Goal: Information Seeking & Learning: Learn about a topic

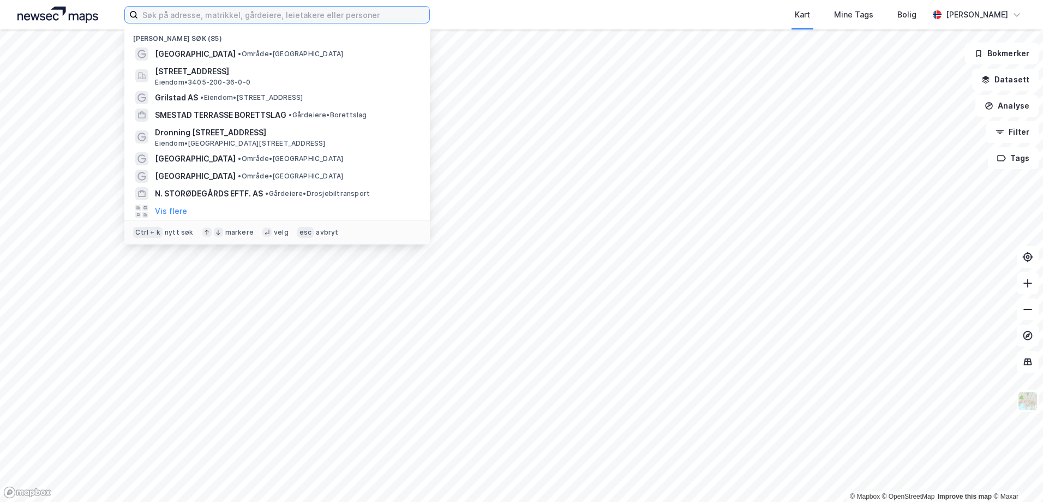
click at [349, 21] on input at bounding box center [283, 15] width 291 height 16
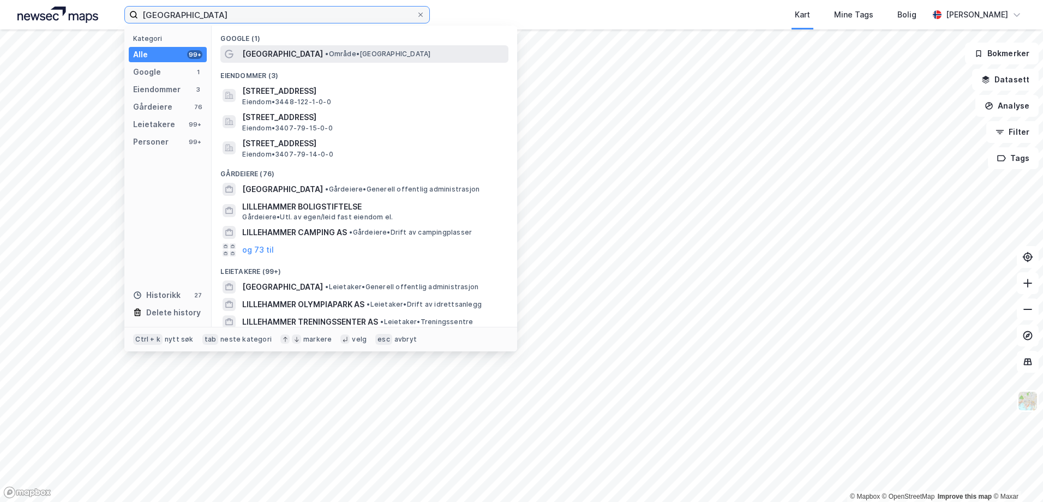
type input "[GEOGRAPHIC_DATA]"
click at [274, 48] on span "[GEOGRAPHIC_DATA]" at bounding box center [282, 53] width 81 height 13
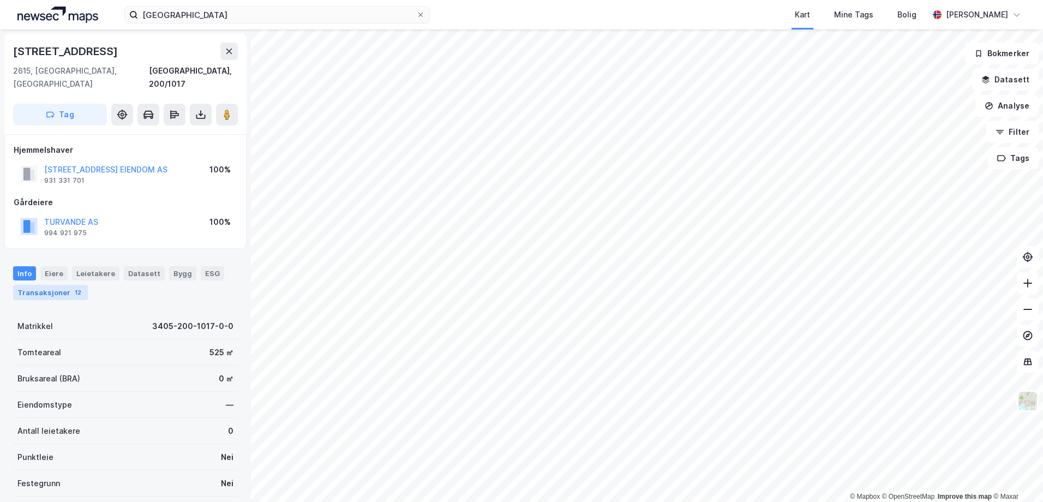
click at [54, 285] on div "Transaksjoner 12" at bounding box center [50, 292] width 75 height 15
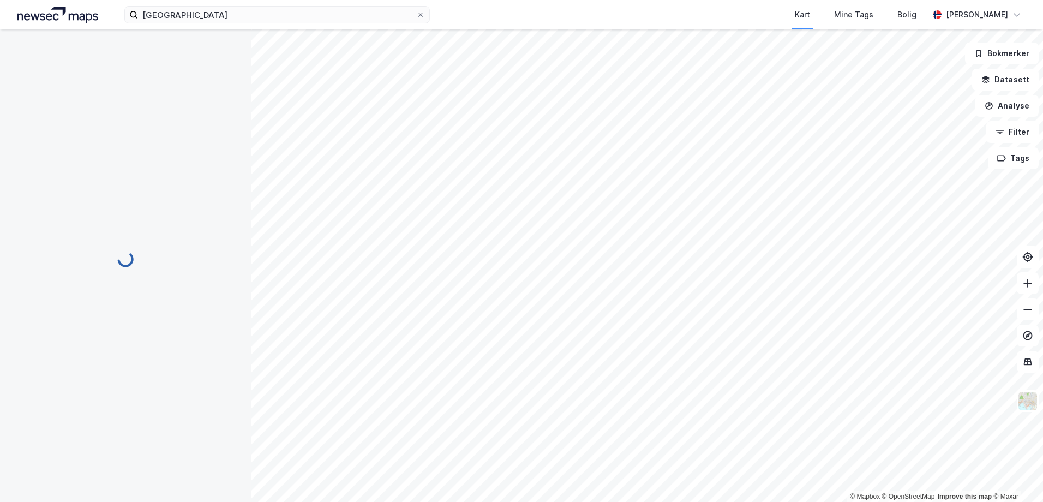
scroll to position [142, 0]
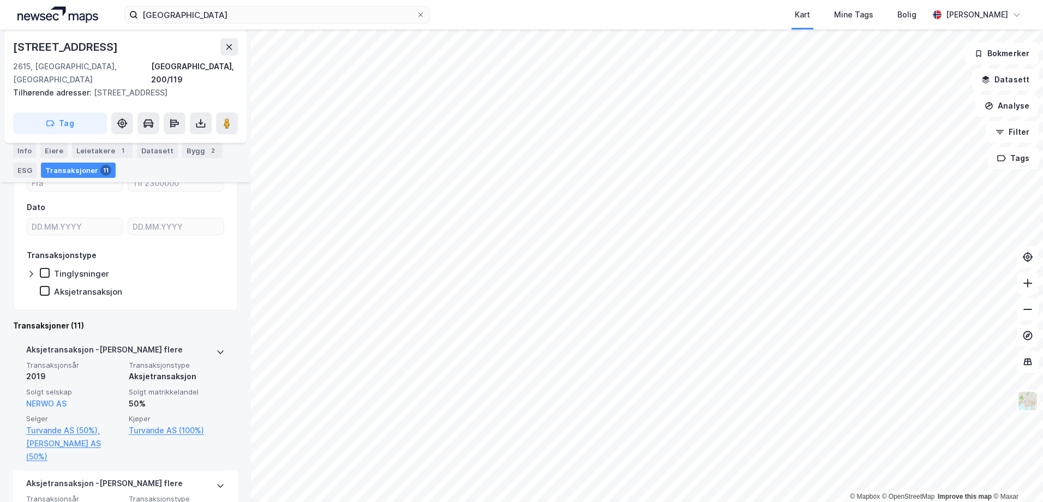
scroll to position [289, 0]
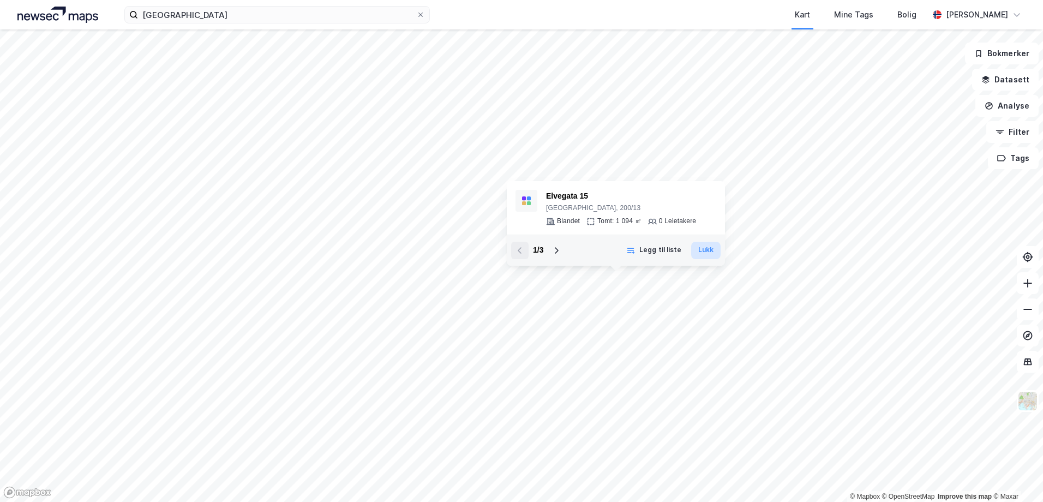
click at [703, 246] on button "Lukk" at bounding box center [705, 250] width 29 height 17
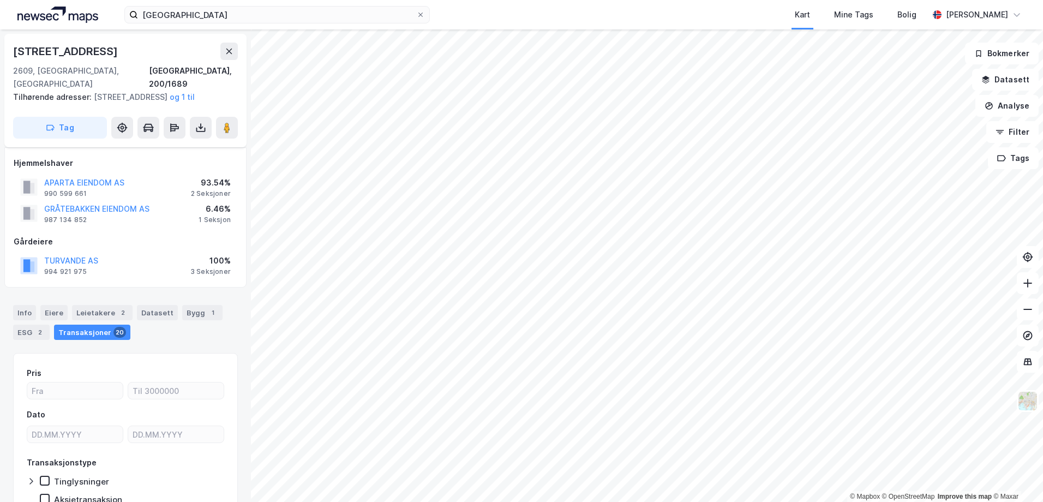
scroll to position [56, 0]
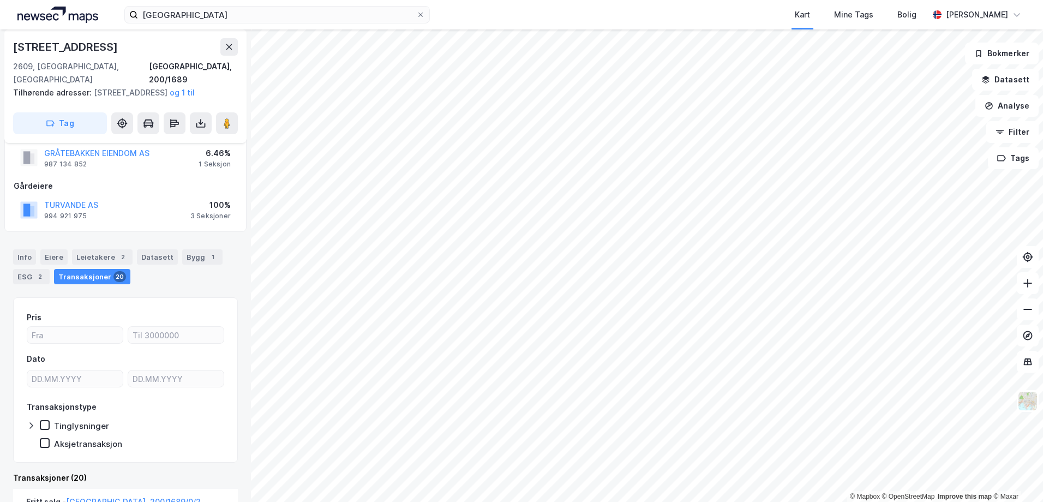
scroll to position [3, 0]
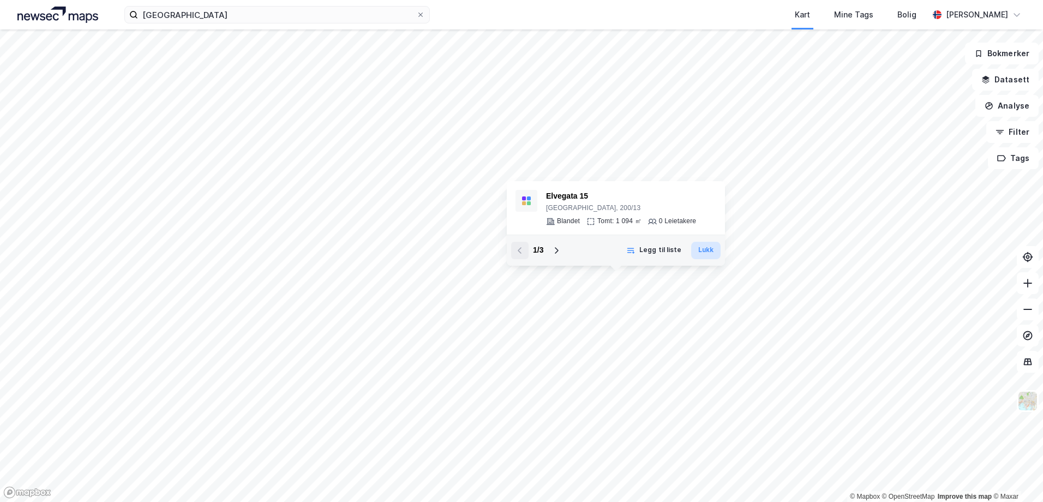
click at [707, 253] on button "Lukk" at bounding box center [705, 250] width 29 height 17
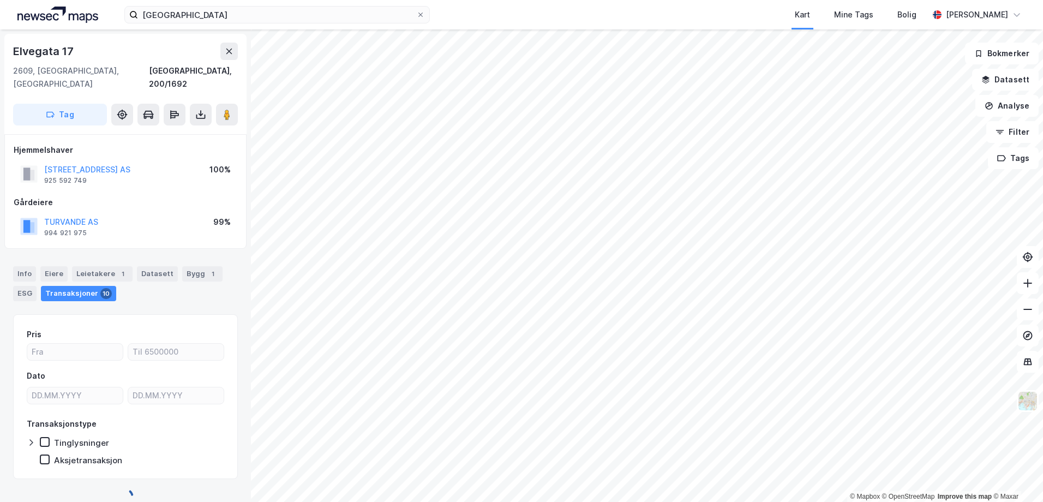
scroll to position [3, 0]
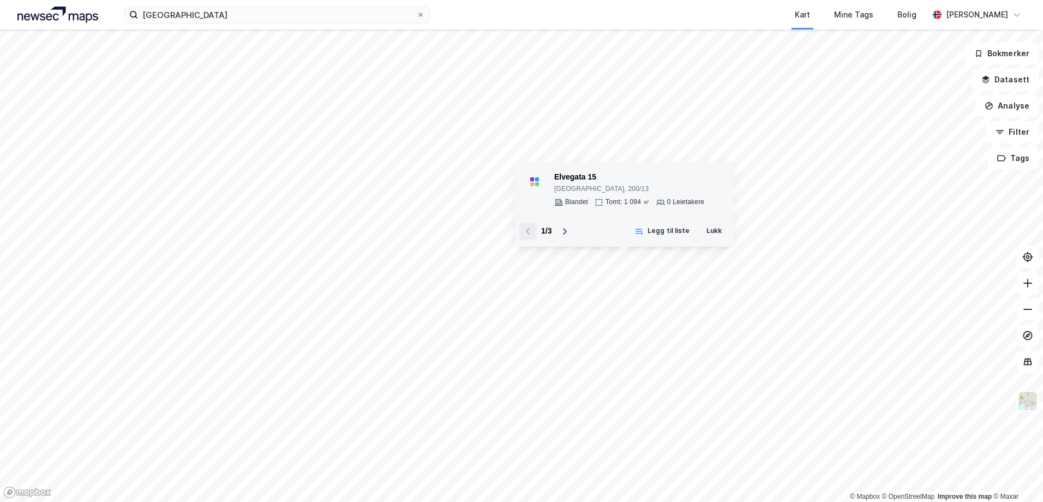
click at [579, 186] on div "[GEOGRAPHIC_DATA], 200/13" at bounding box center [629, 189] width 150 height 9
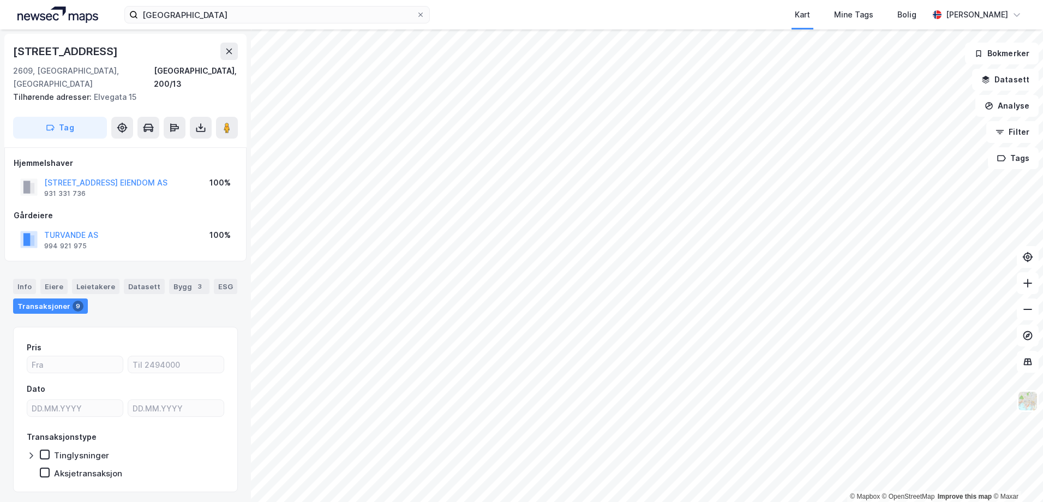
scroll to position [3, 0]
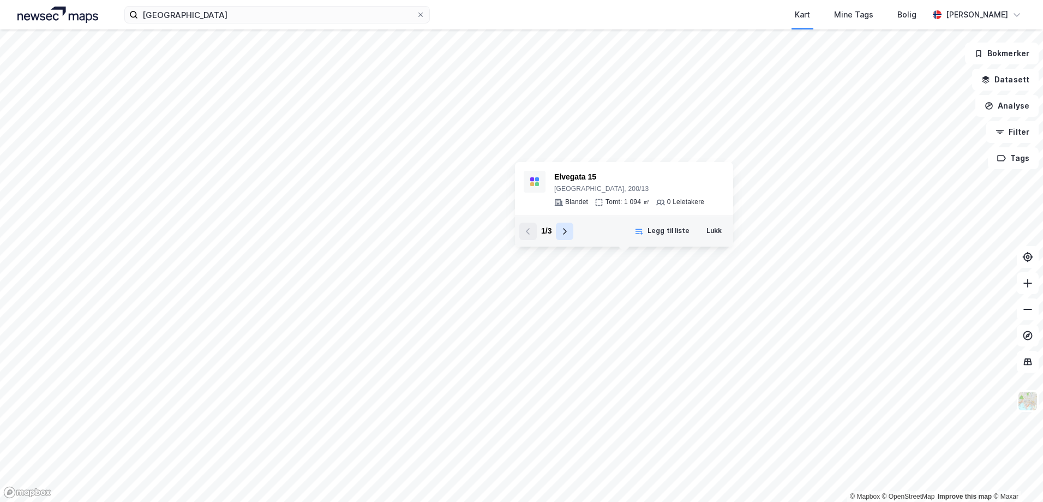
click at [564, 235] on icon at bounding box center [564, 231] width 9 height 9
click at [579, 175] on div "3405-200-14-0-0" at bounding box center [626, 177] width 145 height 13
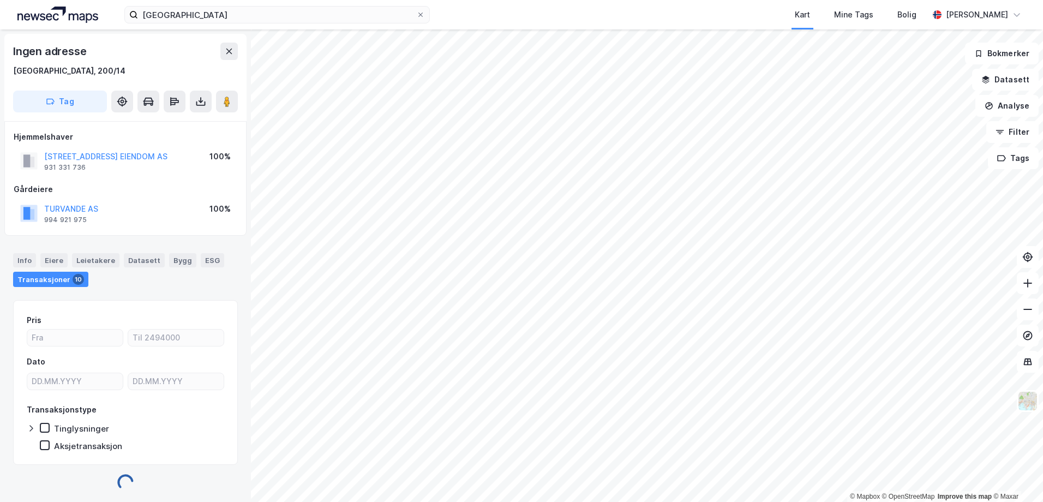
scroll to position [2, 0]
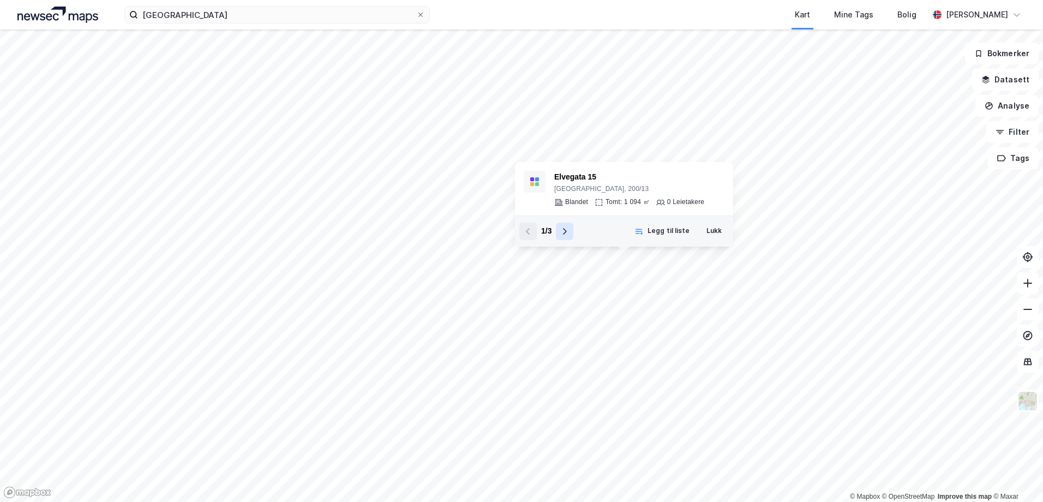
click at [564, 235] on icon at bounding box center [564, 231] width 9 height 9
click at [608, 183] on div "3405-200-1691-0-0" at bounding box center [626, 177] width 145 height 13
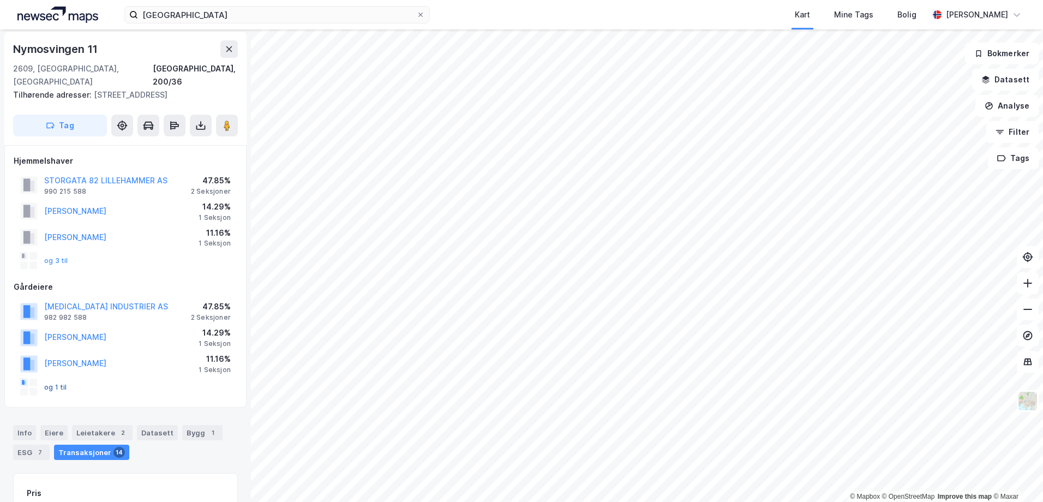
click at [0, 0] on button "og 1 til" at bounding box center [0, 0] width 0 height 0
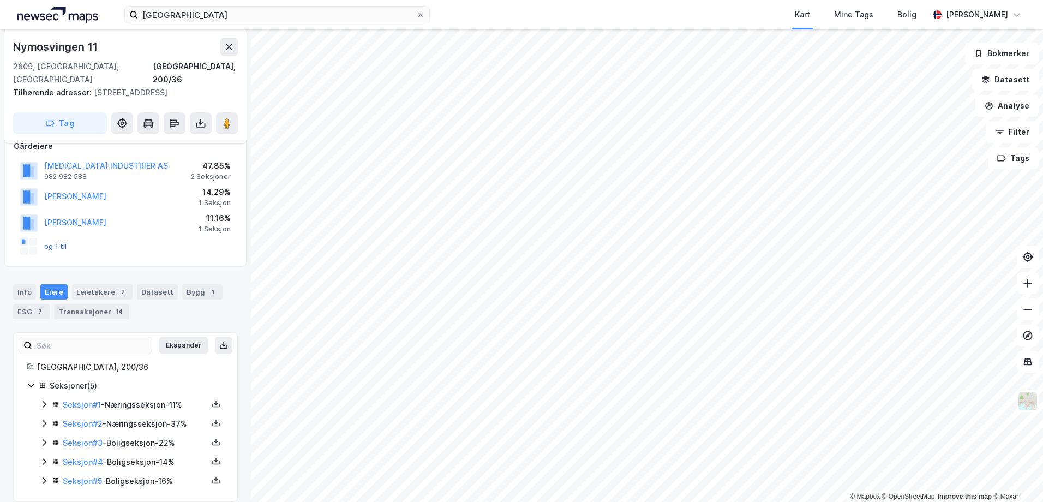
click at [0, 0] on button "og 1 til" at bounding box center [0, 0] width 0 height 0
click at [90, 438] on link "Seksjon # 3" at bounding box center [83, 442] width 40 height 9
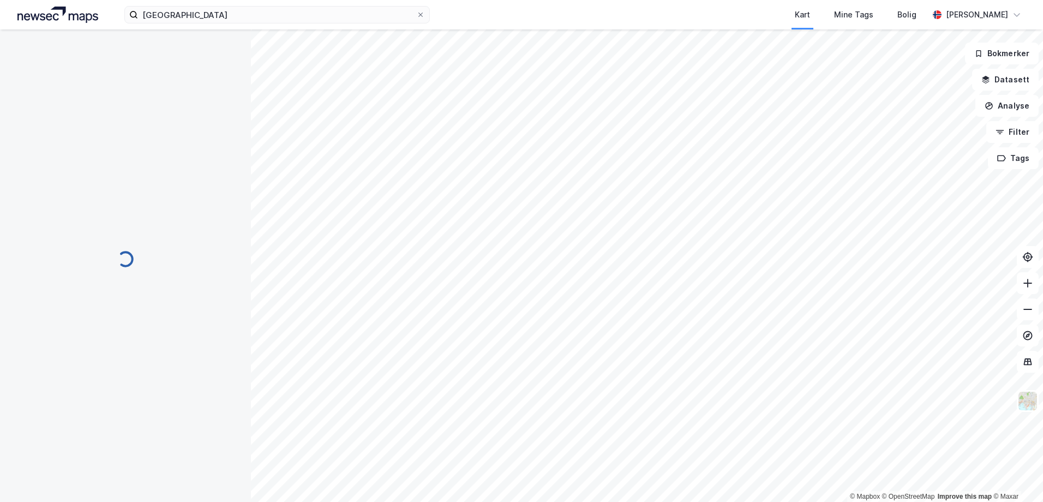
scroll to position [1, 0]
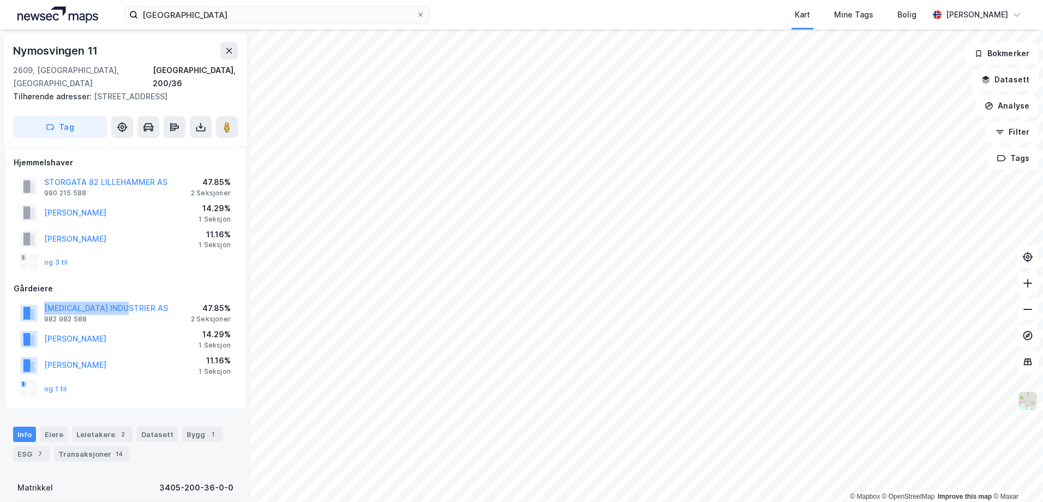
drag, startPoint x: 139, startPoint y: 295, endPoint x: 43, endPoint y: 292, distance: 96.0
click at [43, 299] on div "[MEDICAL_DATA] INDUSTRIER AS 982 982 588 47.85% 2 Seksjoner" at bounding box center [126, 312] width 224 height 26
copy button "[MEDICAL_DATA] INDUSTRIER AS"
click at [200, 413] on div "Info Eiere Leietakere 2 Datasett Bygg 1 ESG 7 Transaksjoner 14" at bounding box center [125, 439] width 251 height 52
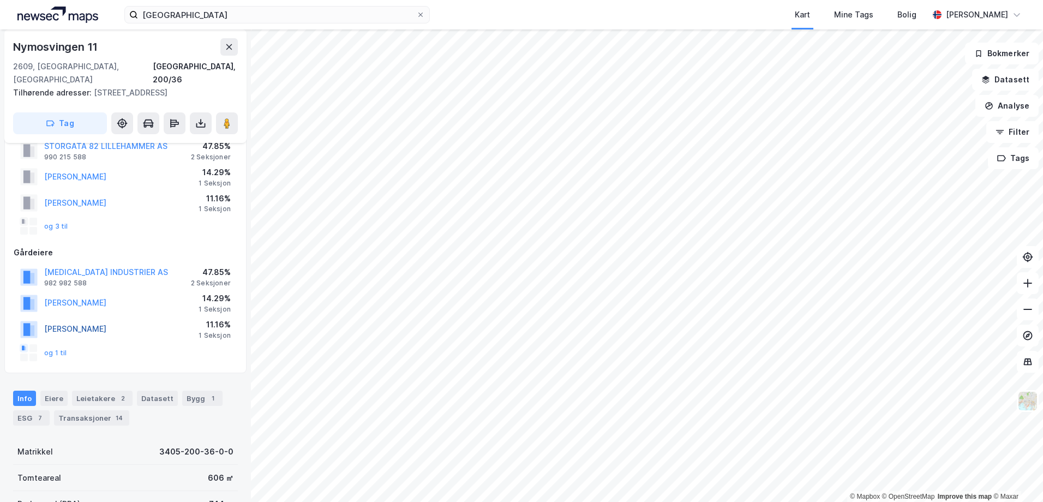
scroll to position [55, 0]
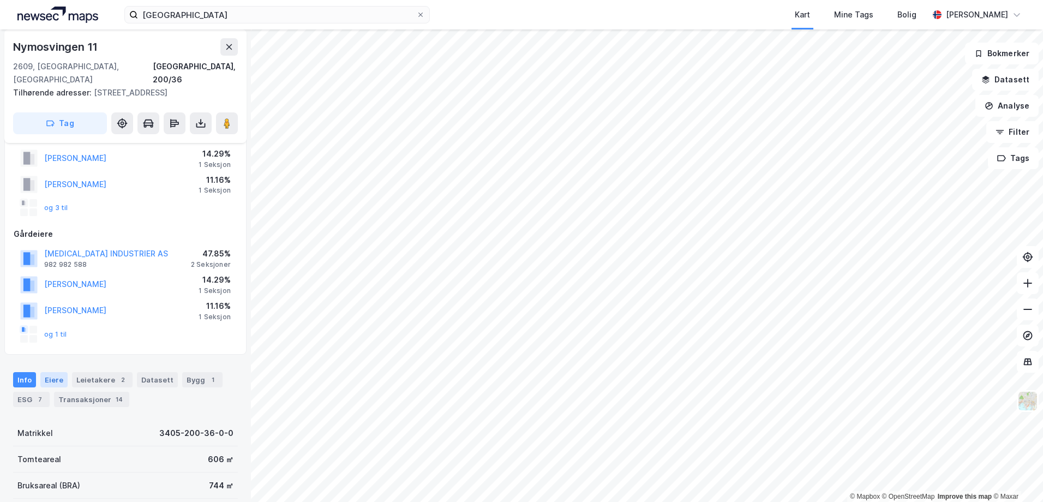
click at [45, 372] on div "Eiere" at bounding box center [53, 379] width 27 height 15
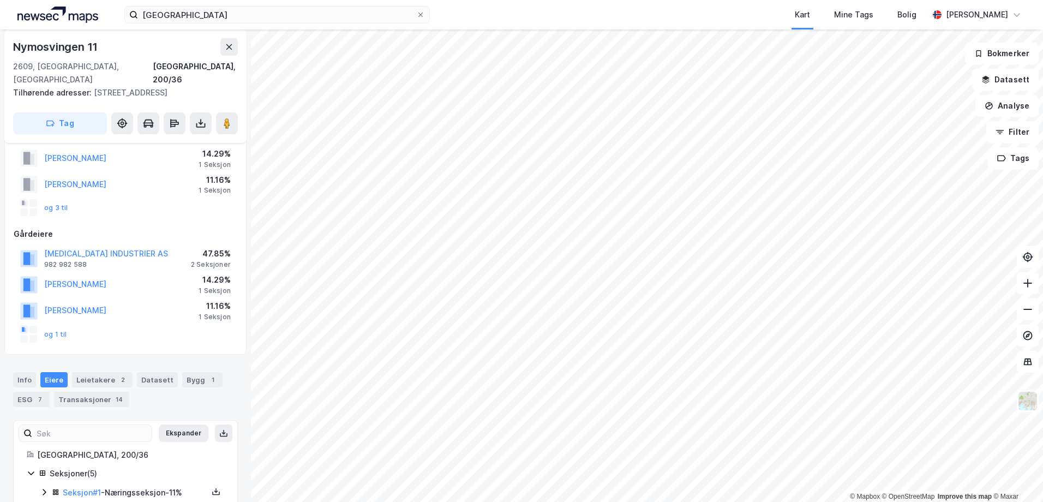
scroll to position [143, 0]
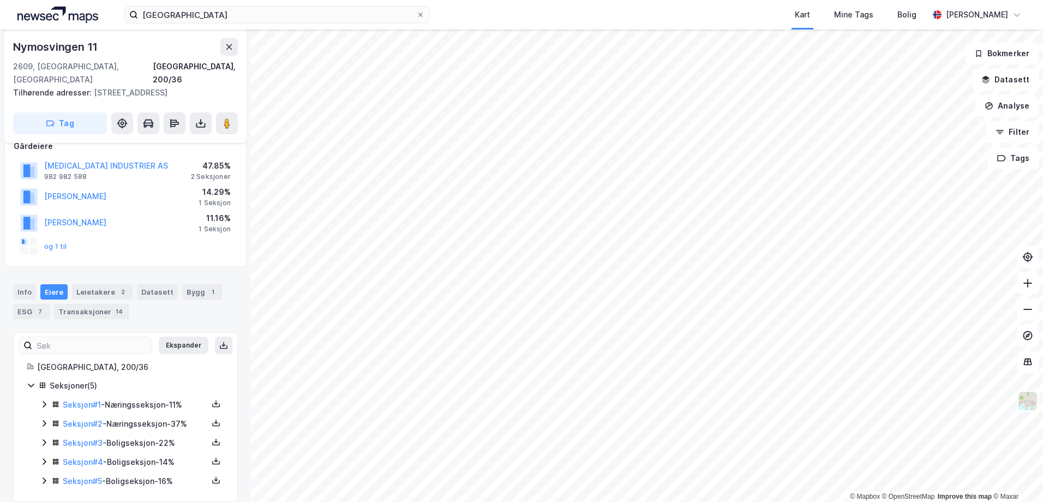
click at [62, 417] on div "Seksjon # 2 - Næringsseksjon - 37%" at bounding box center [130, 423] width 156 height 13
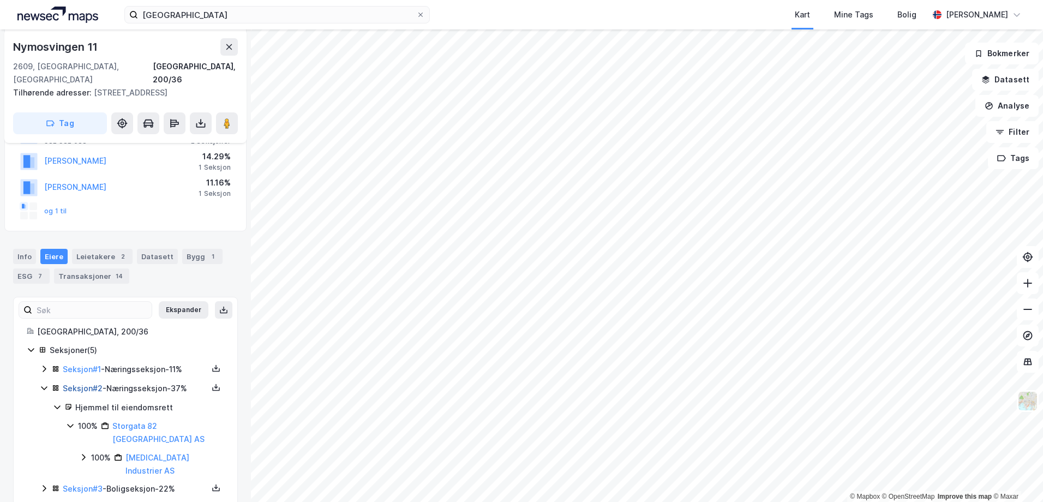
scroll to position [198, 0]
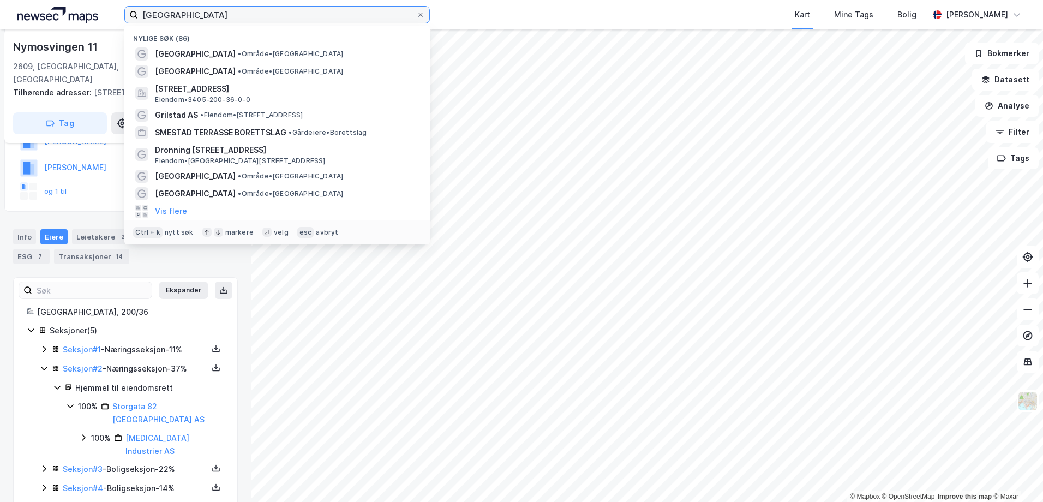
drag, startPoint x: 179, startPoint y: 19, endPoint x: 103, endPoint y: 15, distance: 76.4
click at [103, 15] on div "lillehammer Nylige søk (86) [GEOGRAPHIC_DATA] • Område • Lillehammer [GEOGRAPHI…" at bounding box center [521, 14] width 1043 height 29
